Goal: Find specific page/section: Find specific page/section

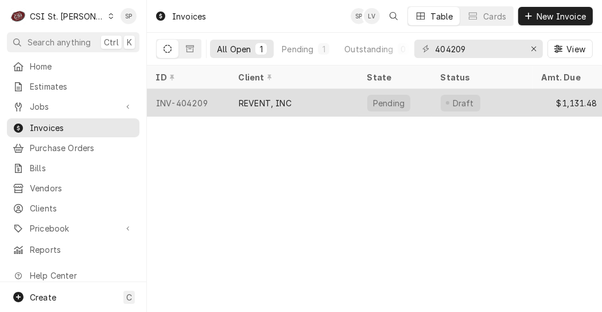
type input "404209"
click at [175, 98] on div "INV-404209" at bounding box center [188, 103] width 83 height 28
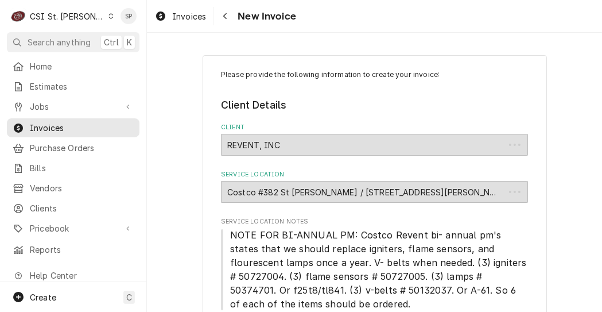
type textarea "x"
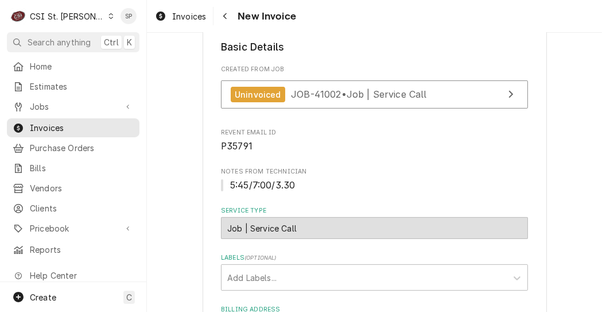
scroll to position [297, 0]
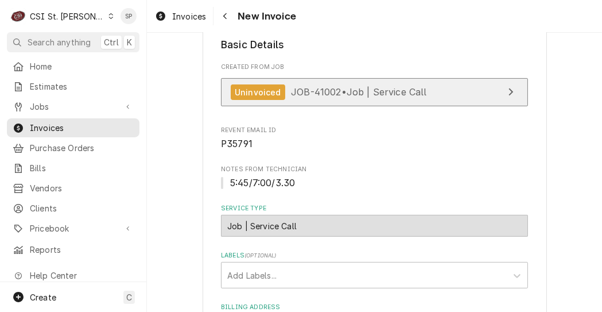
click at [438, 98] on link "Uninvoiced JOB-41002 • Job | Service Call" at bounding box center [374, 92] width 307 height 28
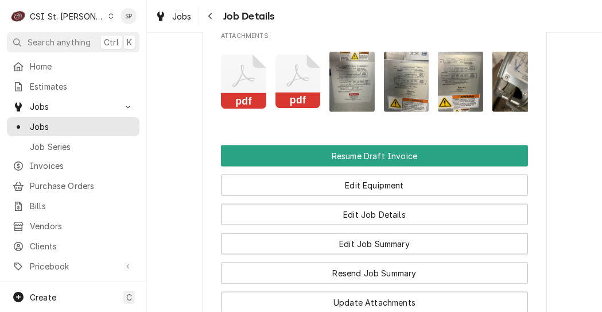
scroll to position [1354, 0]
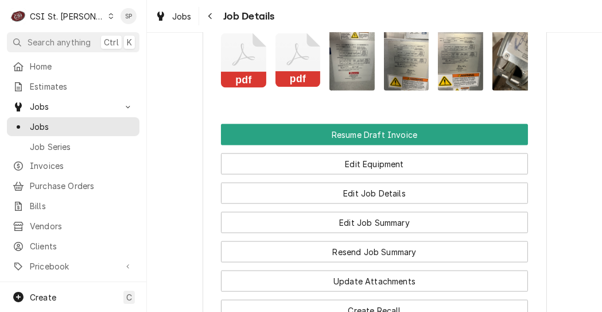
click at [298, 77] on icon "Attachments" at bounding box center [297, 60] width 45 height 55
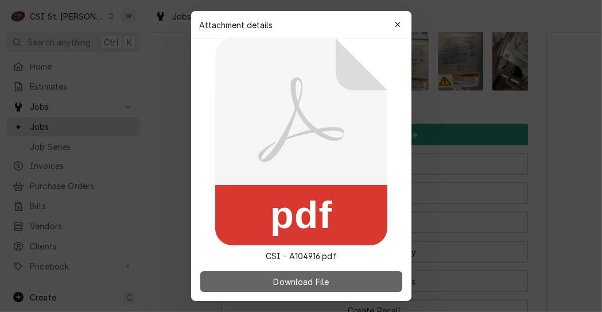
click at [285, 275] on button "Download File" at bounding box center [301, 281] width 202 height 21
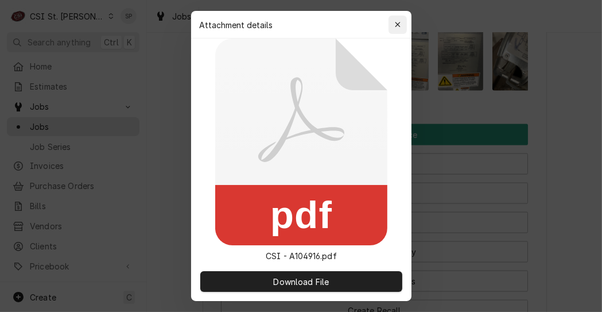
click at [393, 23] on div "button" at bounding box center [397, 24] width 11 height 11
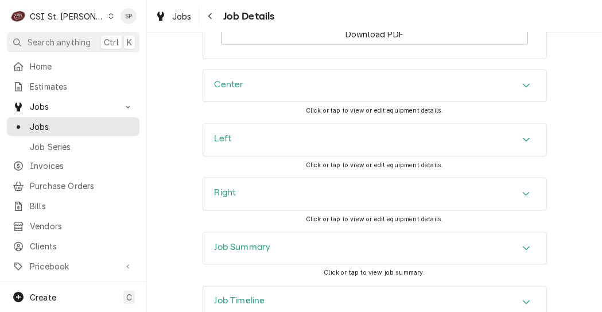
scroll to position [1660, 0]
click at [523, 250] on icon "Accordion Header" at bounding box center [526, 248] width 7 height 4
click at [524, 252] on icon "Accordion Header" at bounding box center [526, 247] width 8 height 9
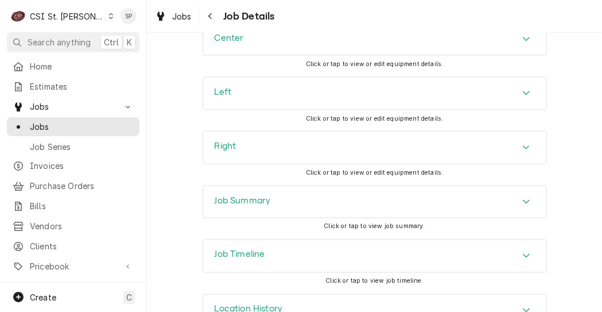
scroll to position [1765, 0]
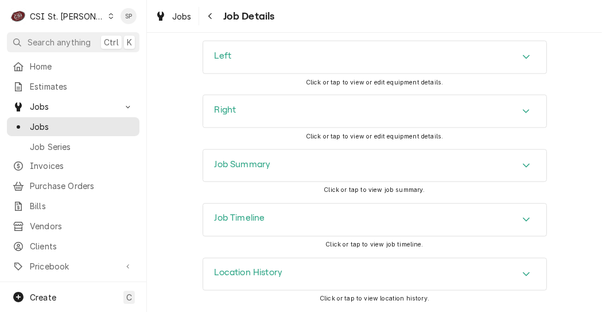
click at [522, 218] on icon "Accordion Header" at bounding box center [526, 219] width 8 height 9
